Goal: Navigation & Orientation: Find specific page/section

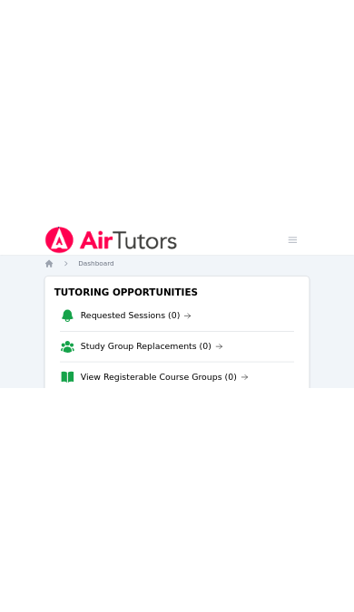
scroll to position [43, 0]
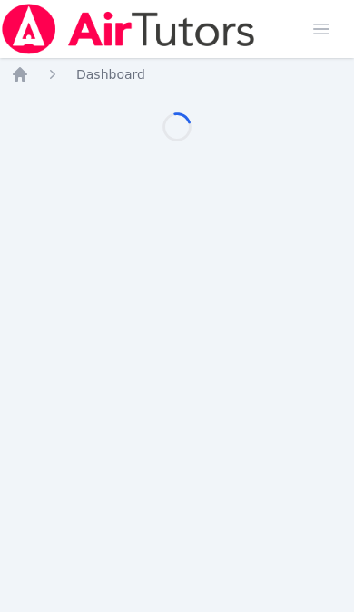
scroll to position [5, 0]
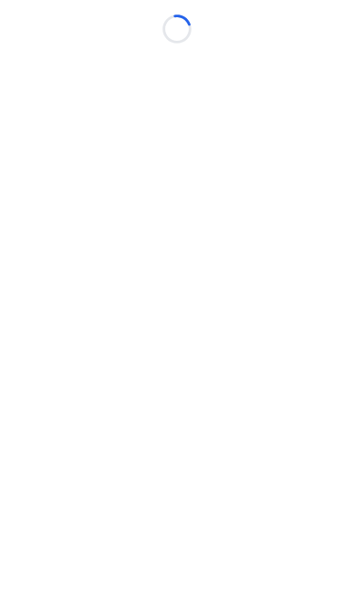
scroll to position [5, 0]
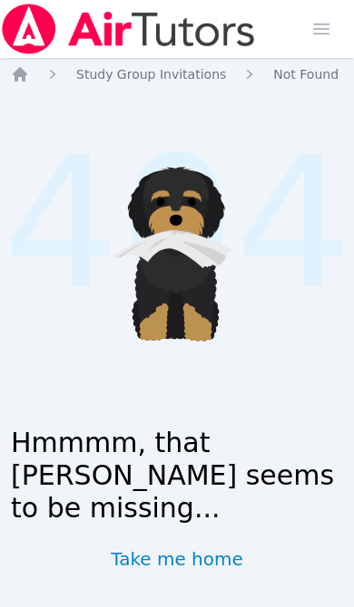
click at [179, 557] on link "Take me home" at bounding box center [177, 559] width 132 height 25
